Goal: Check status: Verify the current state of an ongoing process or item

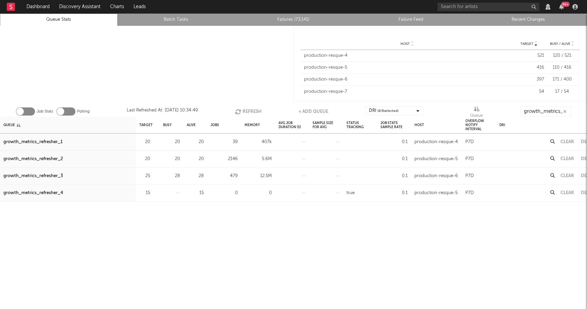
click at [249, 111] on button "Refresh" at bounding box center [248, 111] width 27 height 10
click at [245, 109] on button "Refresh" at bounding box center [247, 111] width 27 height 10
click at [246, 109] on button "Refresh" at bounding box center [247, 111] width 27 height 10
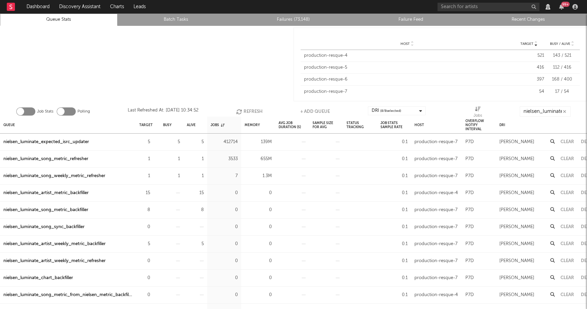
click at [249, 111] on button "Refresh" at bounding box center [249, 111] width 27 height 10
click at [68, 140] on div "nielsen_luminate_expected_isrc_updater" at bounding box center [46, 142] width 86 height 8
click at [246, 110] on button "Refresh" at bounding box center [249, 111] width 27 height 10
click at [82, 158] on div "nielsen_luminate_song_metric_refresher" at bounding box center [45, 159] width 85 height 8
click at [88, 175] on div "nielsen_luminate_song_weekly_metric_refresher" at bounding box center [54, 176] width 102 height 8
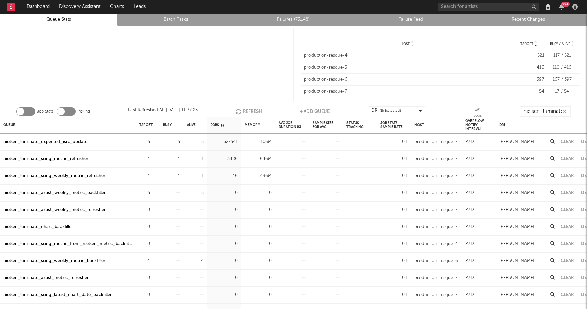
click at [242, 109] on icon "button" at bounding box center [239, 112] width 7 height 6
click at [249, 110] on button "Refresh" at bounding box center [249, 111] width 27 height 10
click at [75, 141] on div "nielsen_luminate_expected_isrc_updater" at bounding box center [46, 142] width 86 height 8
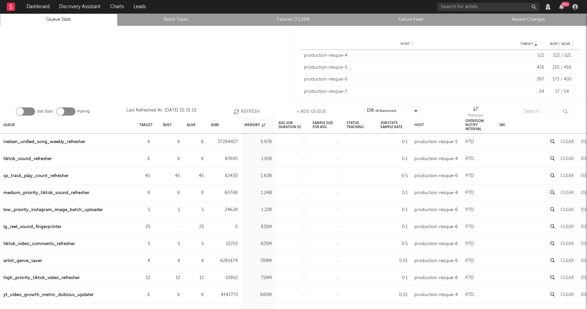
click at [243, 111] on button "Refresh" at bounding box center [246, 111] width 27 height 10
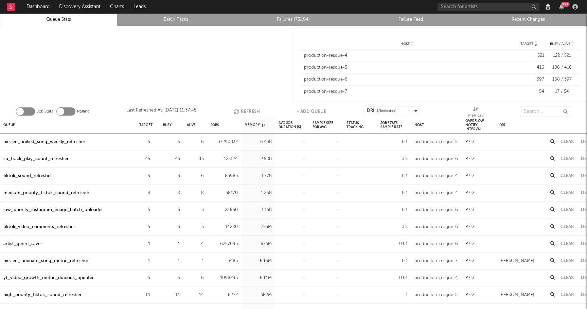
click at [57, 160] on div "sp_track_play_count_refresher" at bounding box center [35, 159] width 65 height 8
click at [44, 176] on div "tiktok_sound_refresher" at bounding box center [27, 176] width 49 height 8
click at [533, 112] on input "text" at bounding box center [545, 111] width 51 height 10
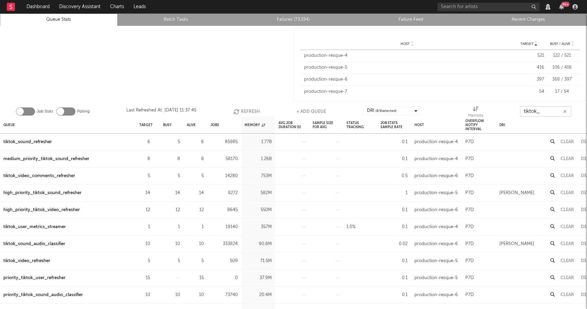
type input "tiktok_"
click at [52, 191] on div "high_priority_tiktok_sound_refresher" at bounding box center [42, 193] width 78 height 8
click at [52, 209] on div "high_priority_tiktok_video_refresher" at bounding box center [41, 210] width 76 height 8
click at [248, 109] on button "Refresh" at bounding box center [246, 111] width 27 height 10
click at [248, 109] on button "Refresh" at bounding box center [247, 111] width 27 height 10
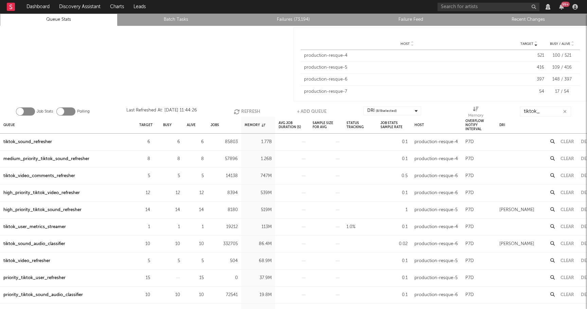
click at [45, 192] on div "high_priority_tiktok_video_refresher" at bounding box center [41, 193] width 76 height 8
click at [43, 211] on div "high_priority_tiktok_sound_refresher" at bounding box center [42, 210] width 78 height 8
click at [568, 110] on input "tiktok_" at bounding box center [545, 111] width 51 height 10
click at [566, 110] on icon "button" at bounding box center [565, 111] width 3 height 4
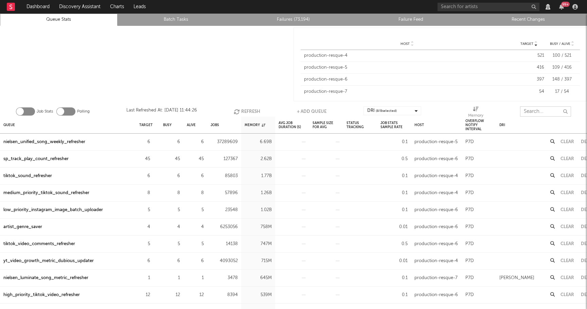
click at [241, 109] on button "Refresh" at bounding box center [247, 111] width 27 height 10
click at [73, 141] on div "nielsen_unified_song_weekly_refresher" at bounding box center [44, 142] width 82 height 8
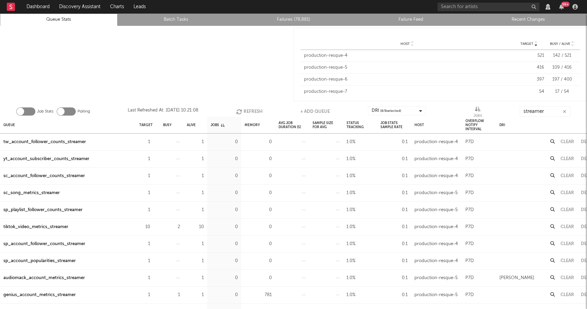
click at [241, 112] on icon "button" at bounding box center [239, 112] width 7 height 6
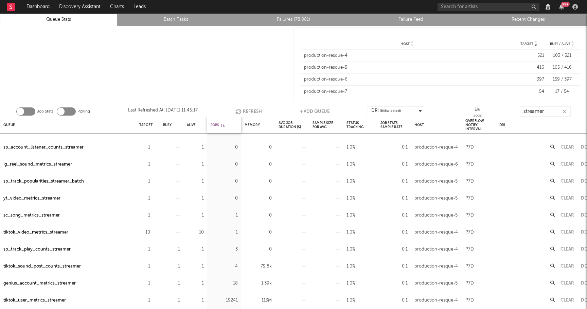
click at [219, 122] on div "Jobs" at bounding box center [218, 125] width 14 height 15
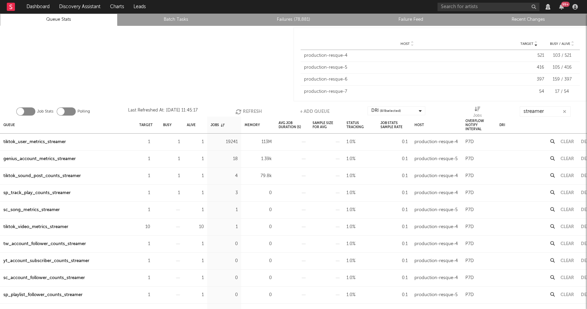
click at [50, 142] on div "tiktok_user_metrics_streamer" at bounding box center [34, 142] width 63 height 8
click at [252, 107] on button "Refresh" at bounding box center [249, 111] width 27 height 10
